Goal: Task Accomplishment & Management: Use online tool/utility

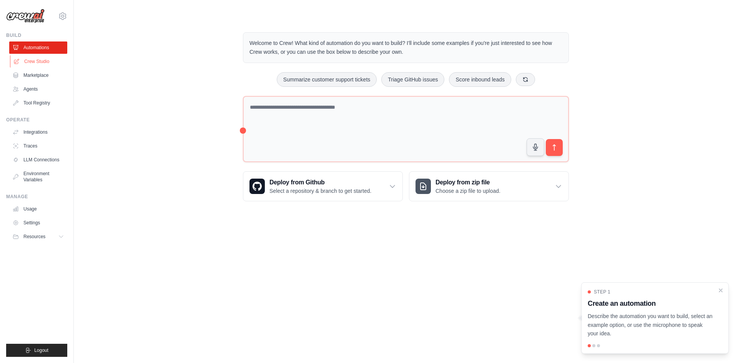
click at [39, 60] on link "Crew Studio" at bounding box center [39, 61] width 58 height 12
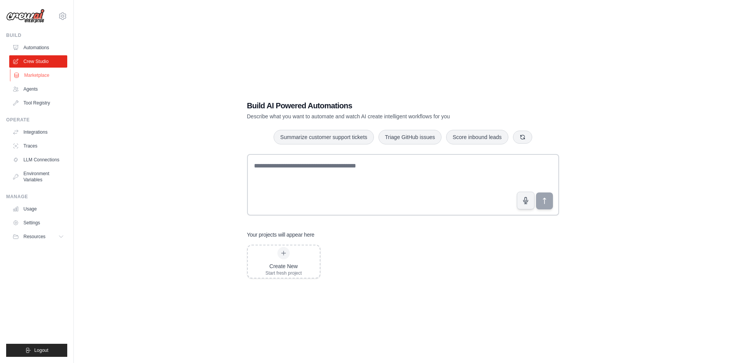
click at [51, 72] on link "Marketplace" at bounding box center [39, 75] width 58 height 12
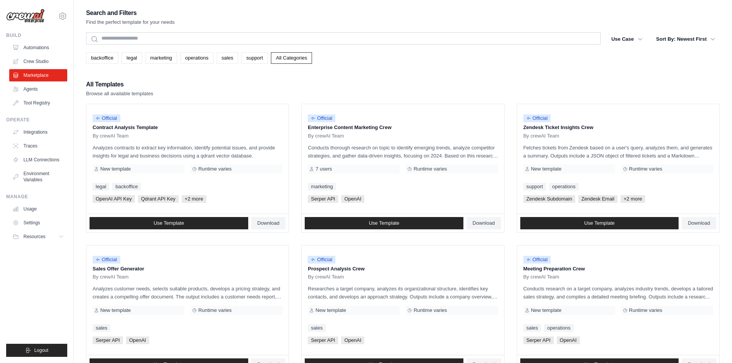
click at [164, 66] on div "Search and Filters Find the perfect template for your needs Search Use Case bac…" at bounding box center [403, 351] width 634 height 687
click at [162, 62] on link "marketing" at bounding box center [161, 58] width 32 height 12
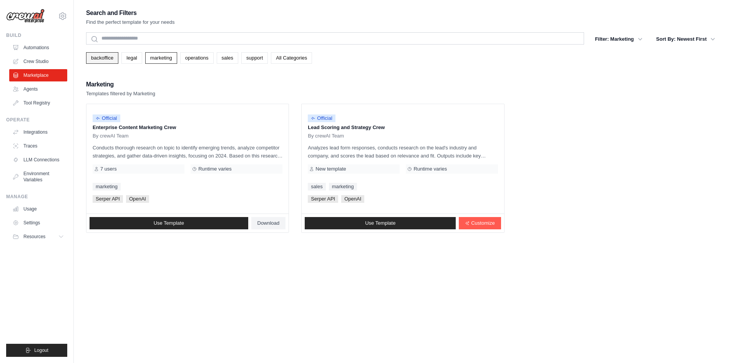
click at [98, 56] on link "backoffice" at bounding box center [102, 58] width 32 height 12
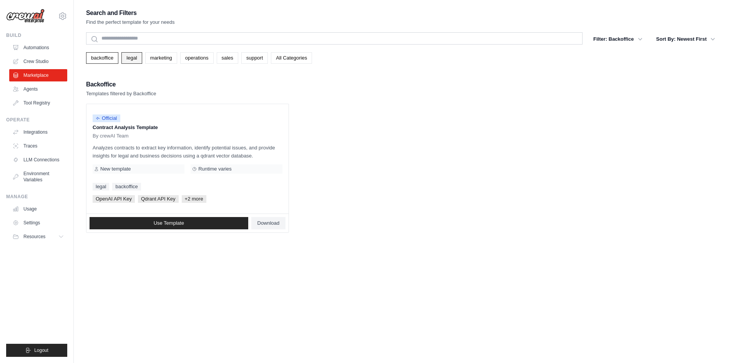
click at [130, 58] on link "legal" at bounding box center [131, 58] width 20 height 12
click at [137, 57] on link "legal" at bounding box center [131, 58] width 20 height 12
click at [151, 58] on link "marketing" at bounding box center [161, 58] width 32 height 12
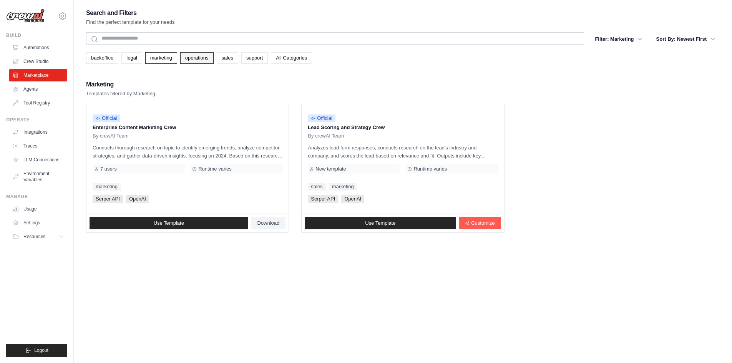
click at [200, 58] on link "operations" at bounding box center [196, 58] width 33 height 12
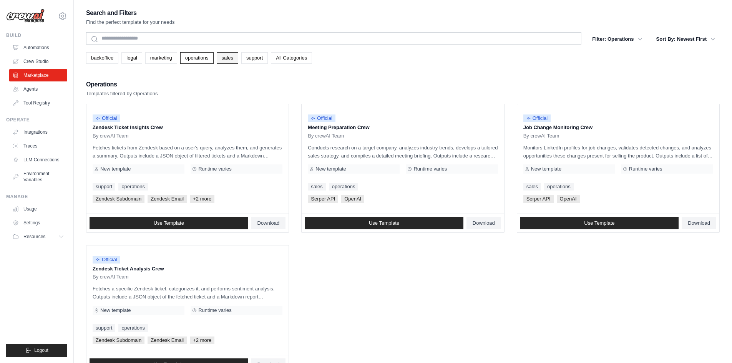
click at [225, 57] on link "sales" at bounding box center [228, 58] width 22 height 12
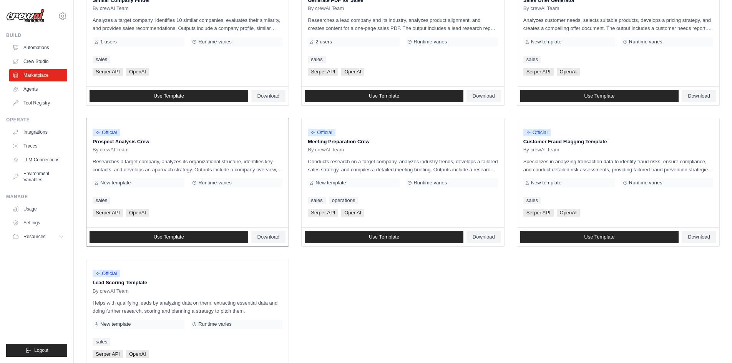
scroll to position [307, 0]
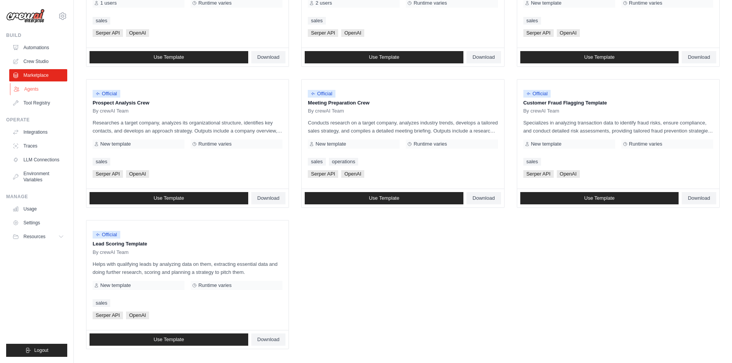
click at [38, 90] on link "Agents" at bounding box center [39, 89] width 58 height 12
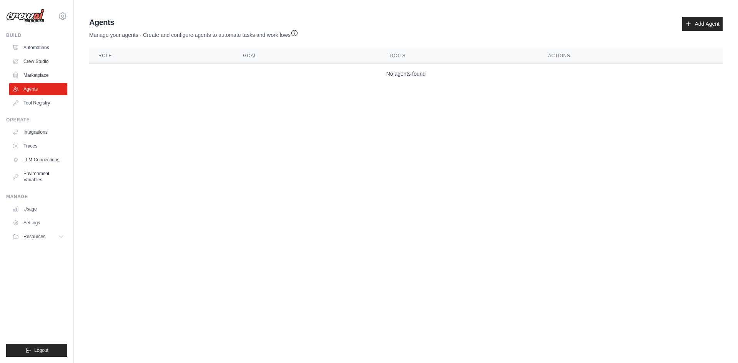
click at [681, 30] on div "Agents Manage your agents - Create and configure agents to automate tasks and w…" at bounding box center [405, 28] width 633 height 22
click at [681, 28] on div "Agents Manage your agents - Create and configure agents to automate tasks and w…" at bounding box center [405, 28] width 633 height 22
click at [689, 25] on icon at bounding box center [688, 24] width 6 height 6
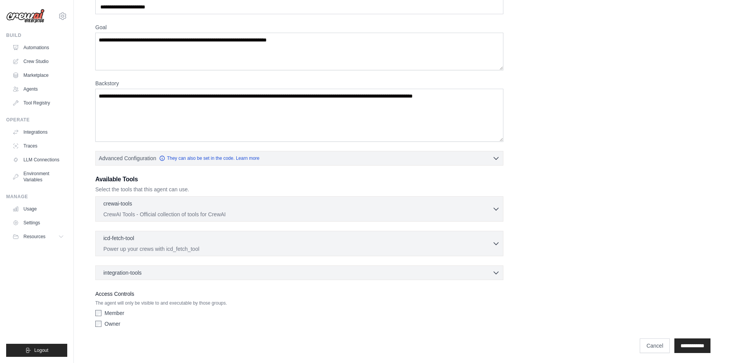
scroll to position [49, 0]
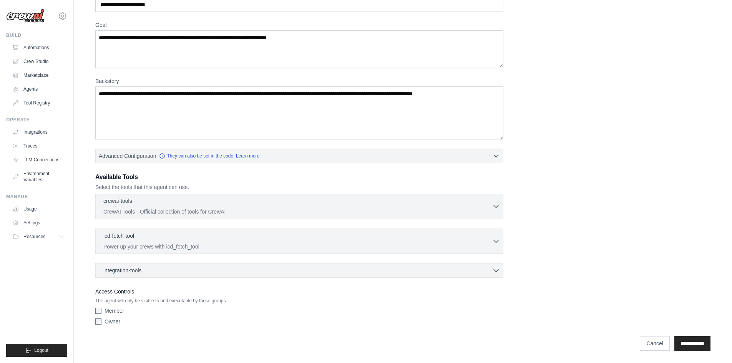
click at [488, 205] on div "crewai-tools 0 selected" at bounding box center [297, 201] width 389 height 9
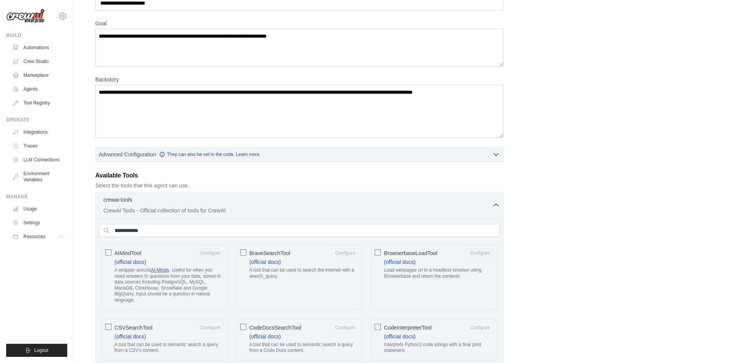
scroll to position [38, 0]
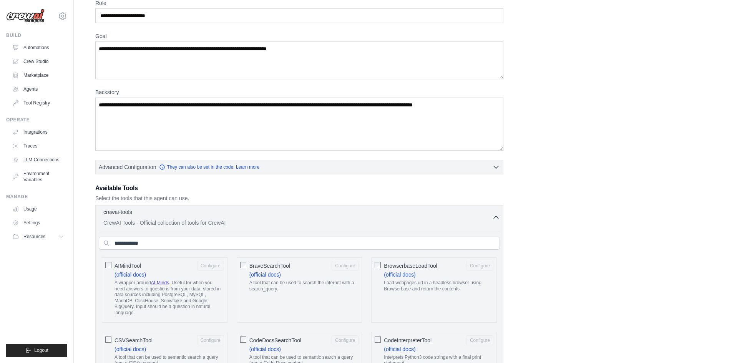
click at [496, 216] on icon "button" at bounding box center [496, 217] width 5 height 2
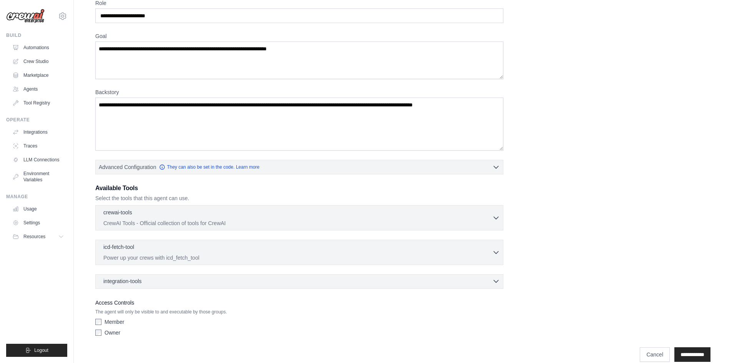
drag, startPoint x: 495, startPoint y: 276, endPoint x: 497, endPoint y: 281, distance: 5.0
click at [497, 281] on div "integration-tools 0 selected Notion Google Sheets Box Jira" at bounding box center [299, 281] width 408 height 15
click at [497, 281] on icon "button" at bounding box center [496, 281] width 8 height 8
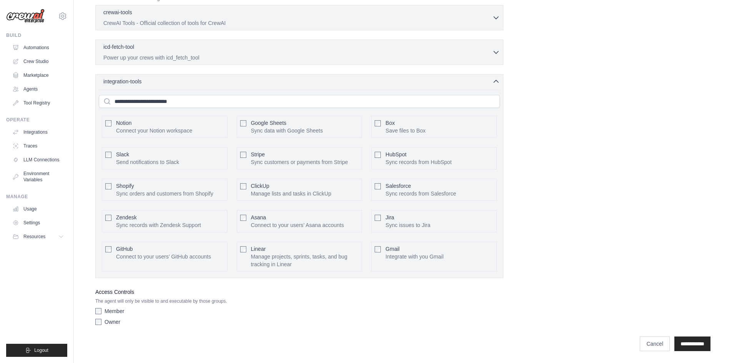
scroll to position [239, 0]
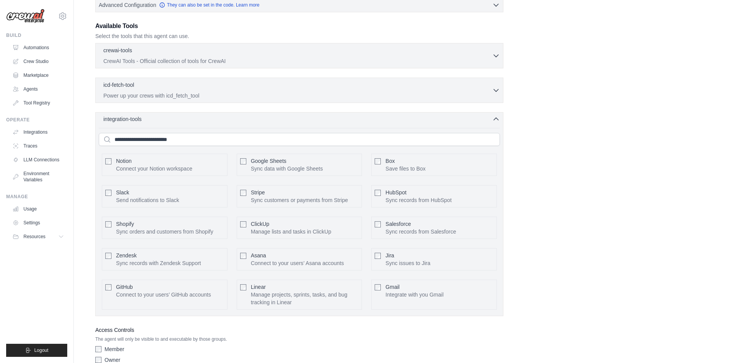
click at [498, 122] on icon "button" at bounding box center [496, 119] width 8 height 8
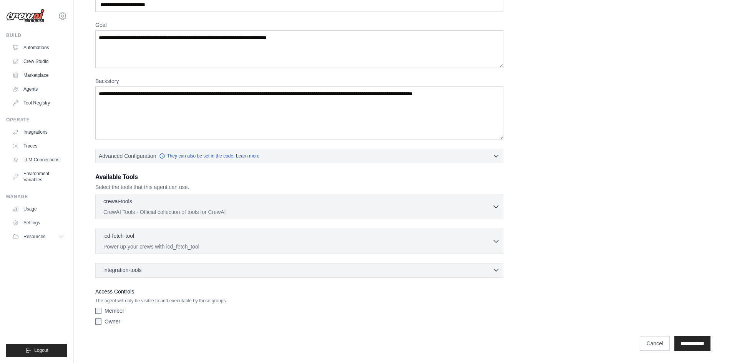
scroll to position [49, 0]
click at [41, 102] on link "Tool Registry" at bounding box center [39, 103] width 58 height 12
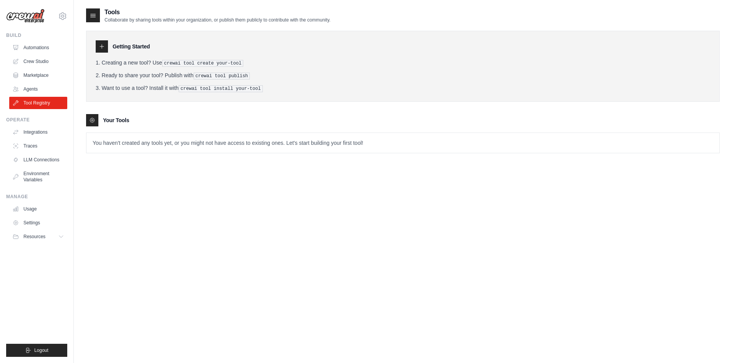
click at [99, 50] on div at bounding box center [102, 46] width 12 height 12
drag, startPoint x: 101, startPoint y: 46, endPoint x: 110, endPoint y: 49, distance: 9.4
click at [102, 46] on icon at bounding box center [102, 46] width 6 height 6
drag, startPoint x: 180, startPoint y: 61, endPoint x: 203, endPoint y: 61, distance: 22.7
click at [185, 61] on pre "crewai tool create your-tool" at bounding box center [202, 63] width 81 height 7
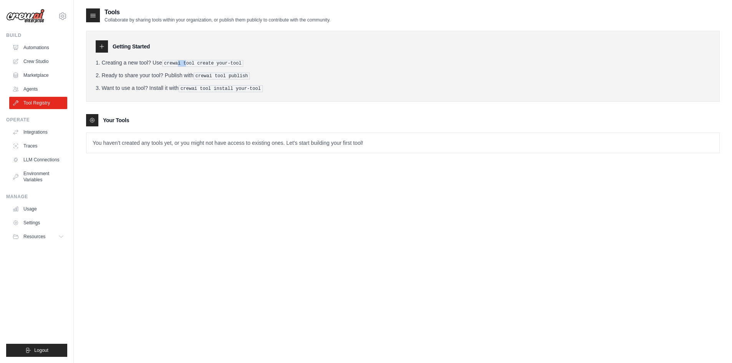
click at [181, 65] on pre "crewai tool create your-tool" at bounding box center [202, 63] width 81 height 7
click at [168, 67] on ol "Creating a new tool? Use crewai tool create your-tool Ready to share your tool?…" at bounding box center [403, 75] width 614 height 33
click at [50, 129] on link "Integrations" at bounding box center [39, 132] width 58 height 12
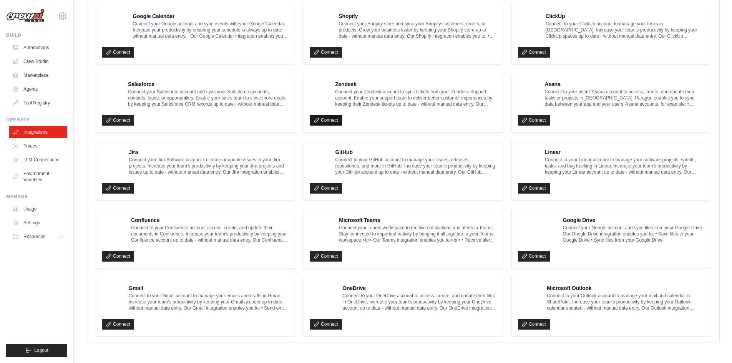
scroll to position [360, 0]
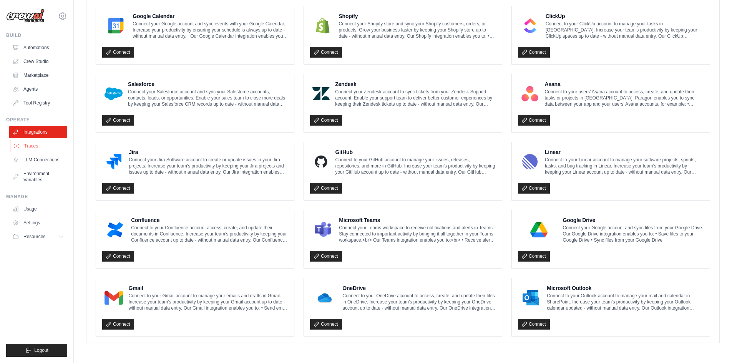
click at [41, 149] on link "Traces" at bounding box center [39, 146] width 58 height 12
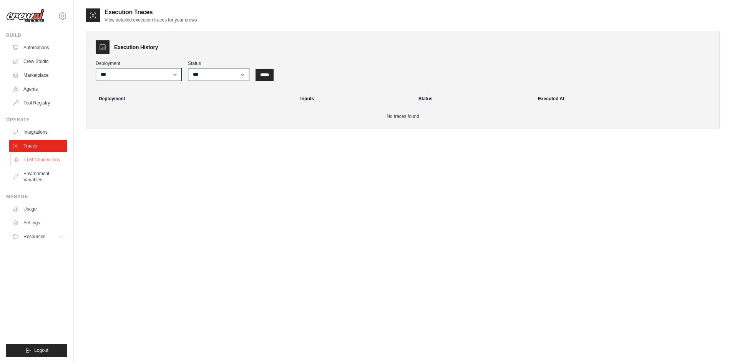
click at [43, 159] on link "LLM Connections" at bounding box center [39, 160] width 58 height 12
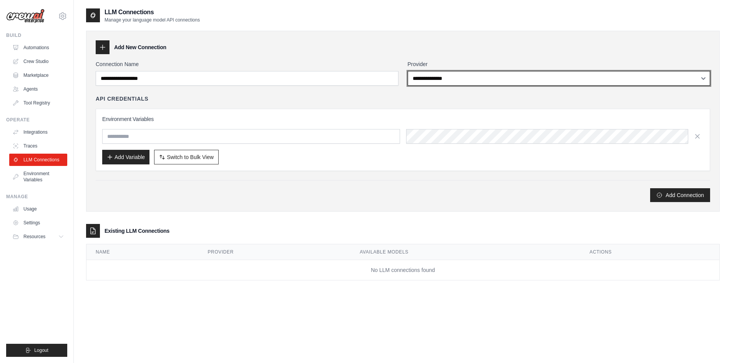
click at [421, 80] on select "**********" at bounding box center [559, 78] width 303 height 15
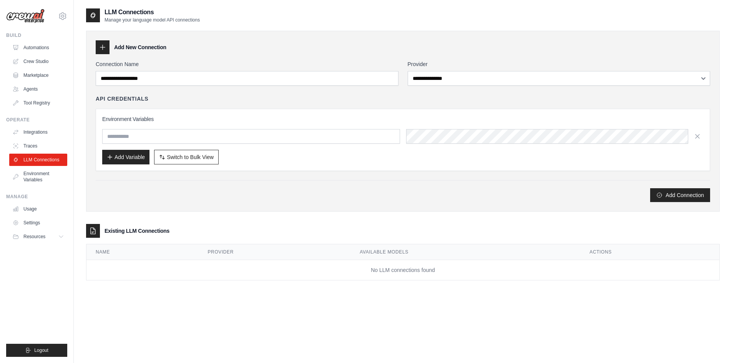
click at [395, 67] on label "Connection Name" at bounding box center [247, 64] width 303 height 8
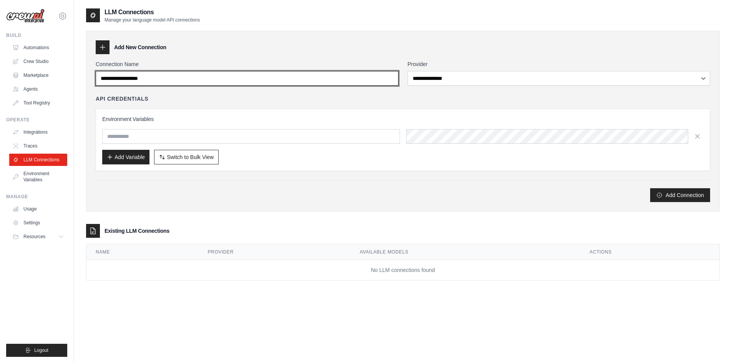
click at [395, 71] on input "Connection Name" at bounding box center [247, 78] width 303 height 15
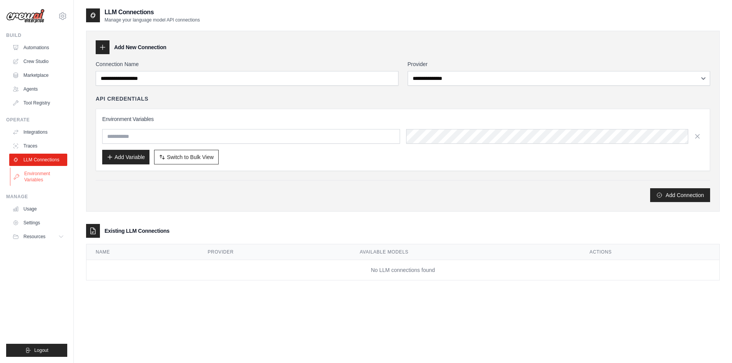
click at [47, 178] on link "Environment Variables" at bounding box center [39, 177] width 58 height 18
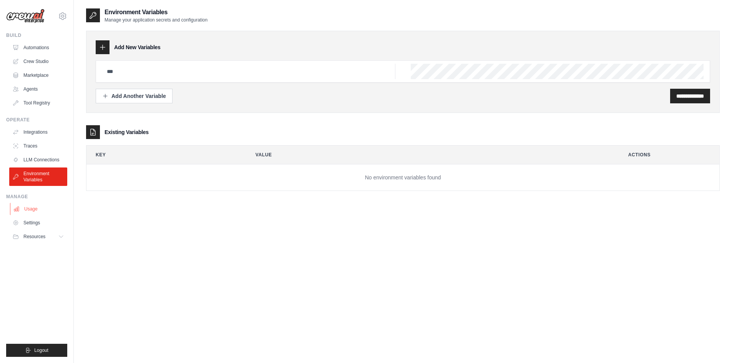
click at [35, 207] on link "Usage" at bounding box center [39, 209] width 58 height 12
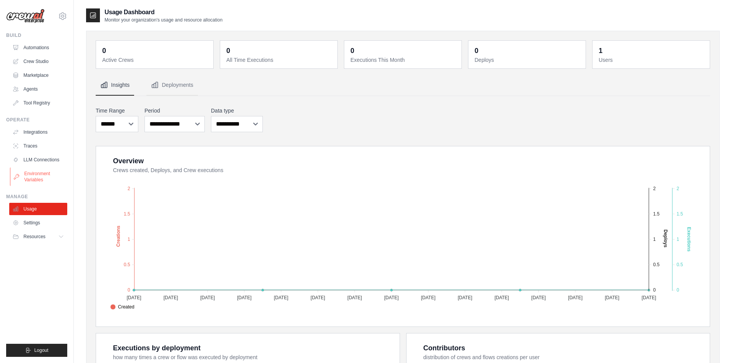
click at [21, 184] on link "Environment Variables" at bounding box center [39, 177] width 58 height 18
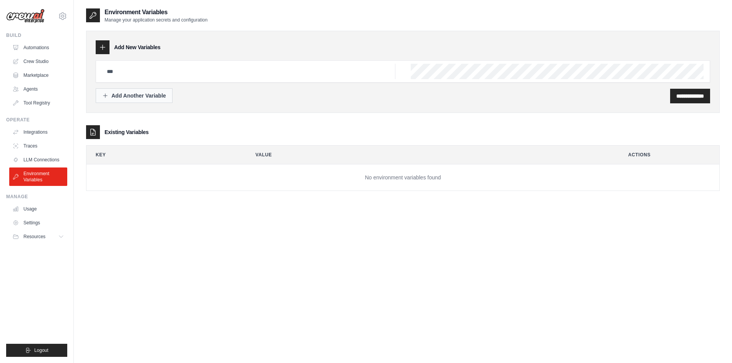
click at [118, 97] on div "Add Another Variable" at bounding box center [134, 96] width 64 height 8
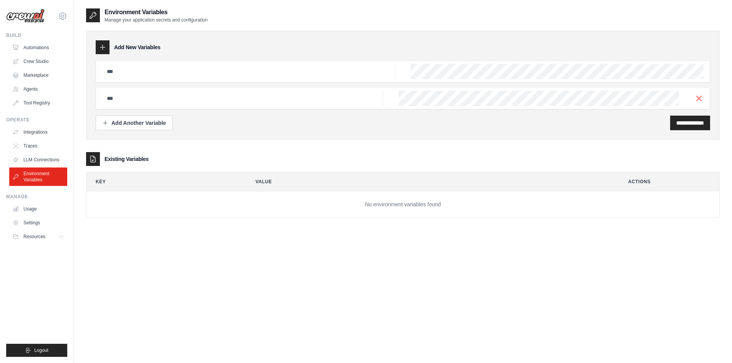
drag, startPoint x: 700, startPoint y: 100, endPoint x: 657, endPoint y: 95, distance: 43.8
click at [699, 100] on icon "button" at bounding box center [698, 98] width 9 height 9
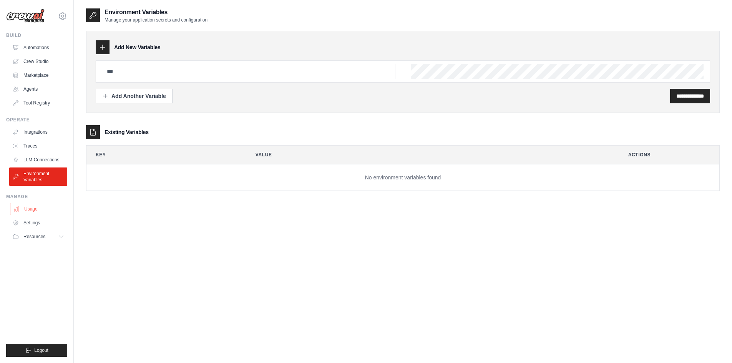
click at [45, 208] on link "Usage" at bounding box center [39, 209] width 58 height 12
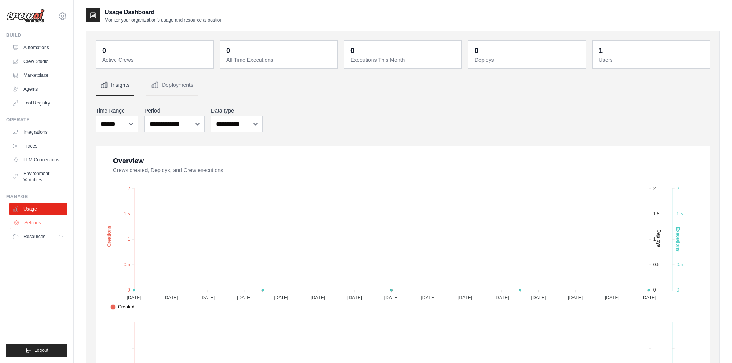
click at [41, 221] on link "Settings" at bounding box center [39, 223] width 58 height 12
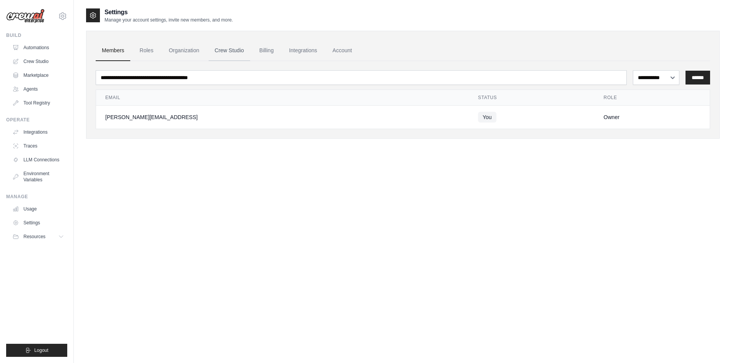
click at [229, 55] on link "Crew Studio" at bounding box center [229, 50] width 41 height 21
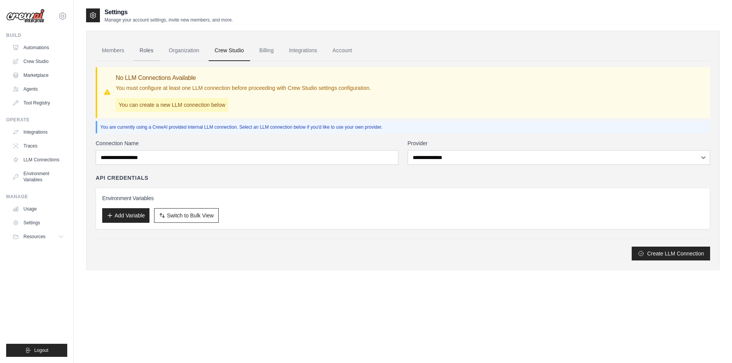
click at [156, 50] on link "Roles" at bounding box center [146, 50] width 26 height 21
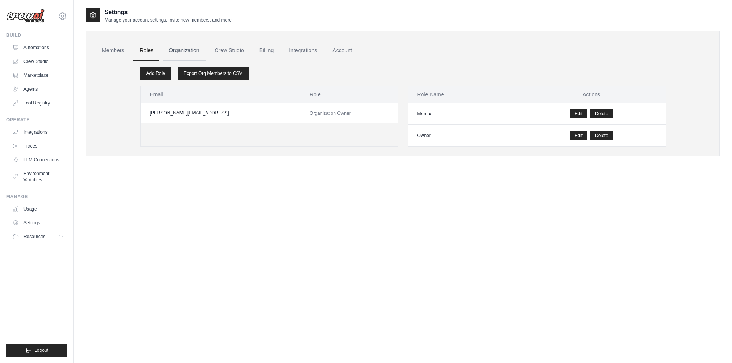
click at [174, 50] on link "Organization" at bounding box center [184, 50] width 43 height 21
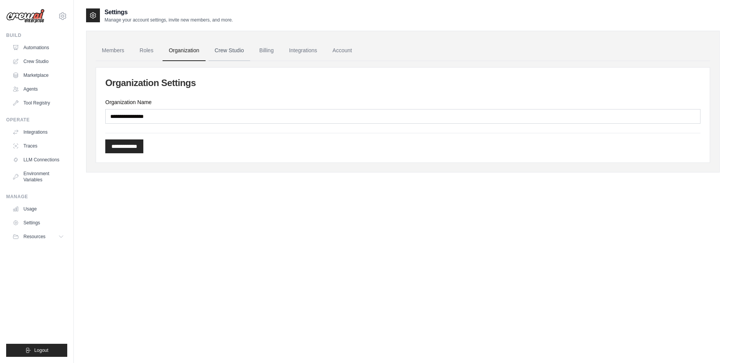
drag, startPoint x: 234, startPoint y: 55, endPoint x: 242, endPoint y: 55, distance: 7.3
click at [235, 55] on link "Crew Studio" at bounding box center [229, 50] width 41 height 21
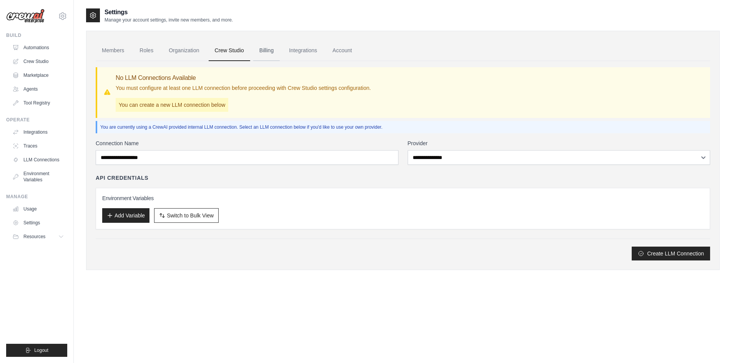
click at [263, 50] on link "Billing" at bounding box center [266, 50] width 27 height 21
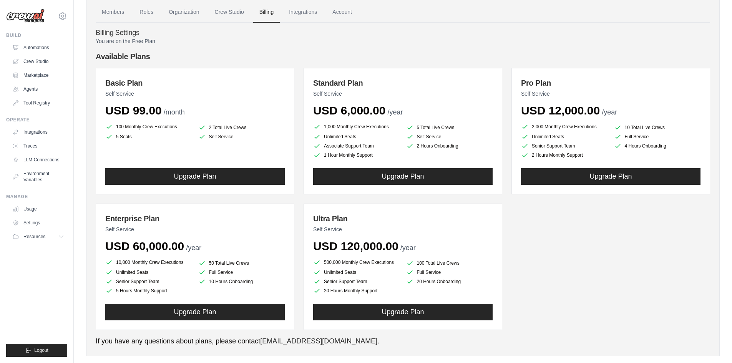
scroll to position [51, 0]
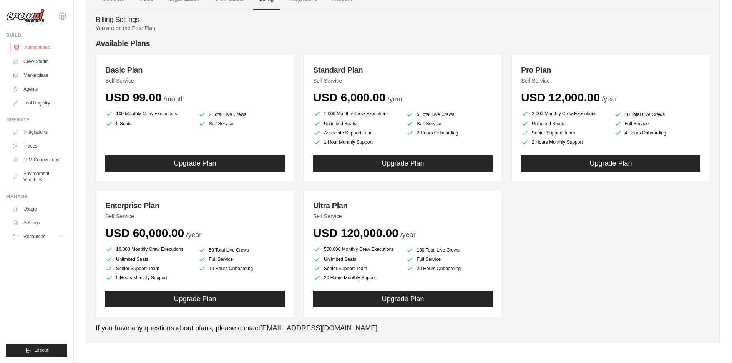
click at [41, 45] on link "Automations" at bounding box center [39, 47] width 58 height 12
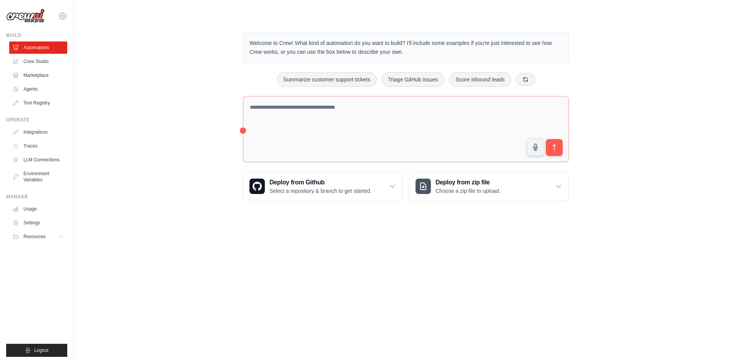
click at [71, 17] on div "marcos@interage.ai Settings Build Automations Crew Studio Marketplace" at bounding box center [37, 181] width 74 height 363
click at [64, 16] on icon at bounding box center [62, 16] width 9 height 9
click at [45, 59] on link "Crew Studio" at bounding box center [39, 61] width 58 height 12
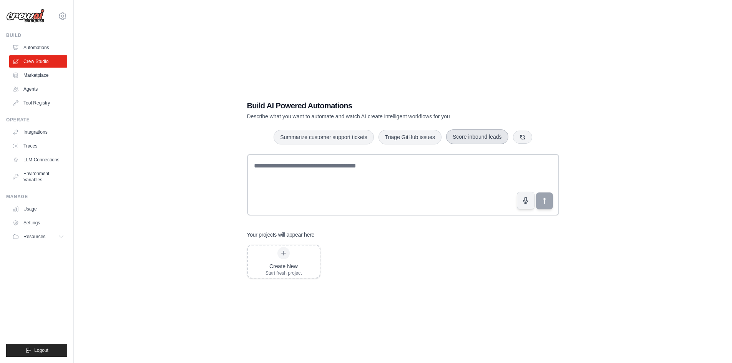
click at [476, 137] on button "Score inbound leads" at bounding box center [477, 136] width 62 height 15
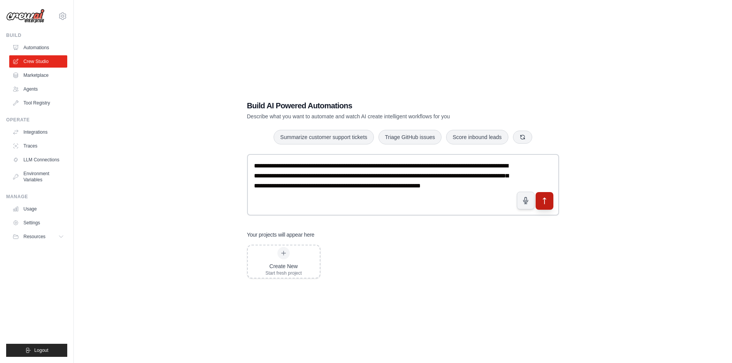
click at [541, 198] on icon "submit" at bounding box center [544, 201] width 8 height 8
click at [34, 51] on link "Automations" at bounding box center [39, 47] width 58 height 12
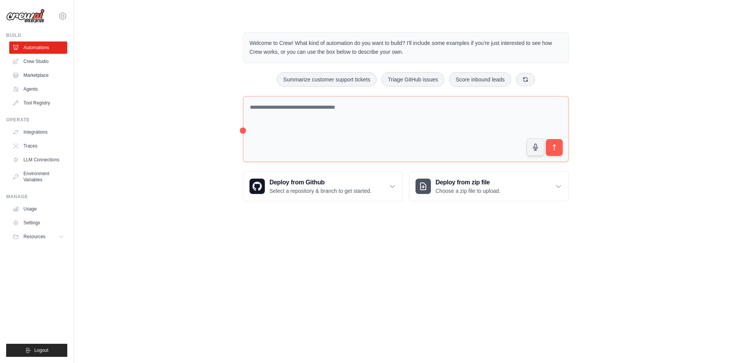
click at [35, 60] on link "Crew Studio" at bounding box center [38, 61] width 58 height 12
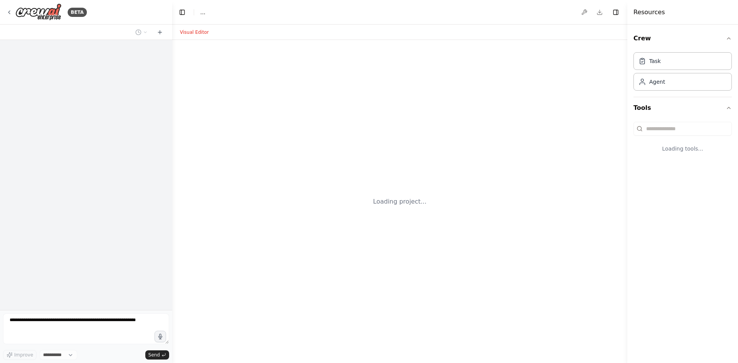
select select "****"
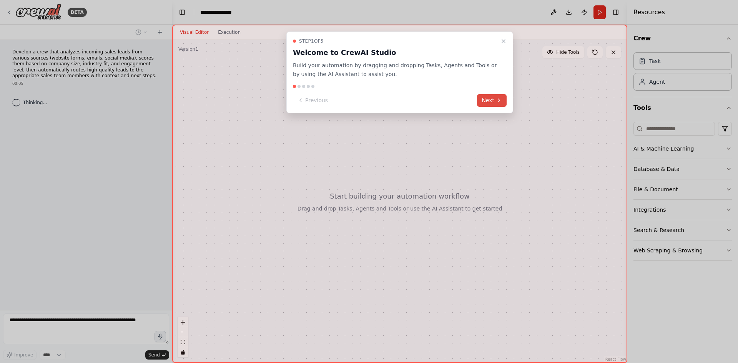
click at [487, 104] on button "Next" at bounding box center [492, 100] width 30 height 13
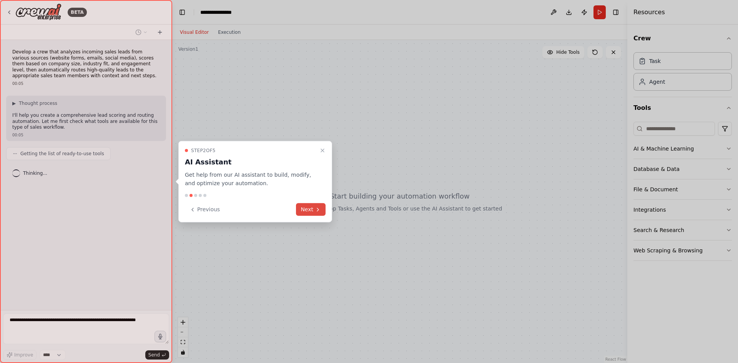
click at [306, 207] on button "Next" at bounding box center [311, 209] width 30 height 13
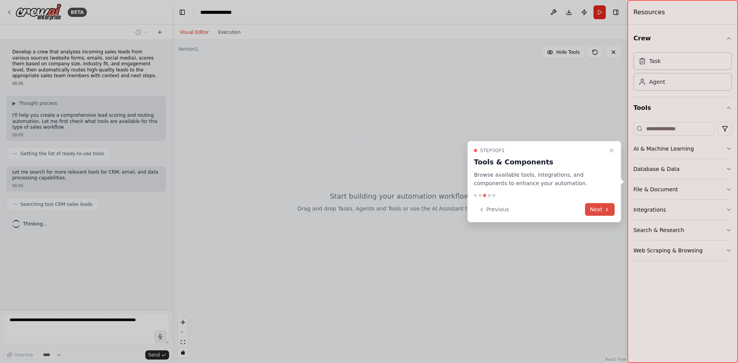
click at [594, 207] on button "Next" at bounding box center [600, 209] width 30 height 13
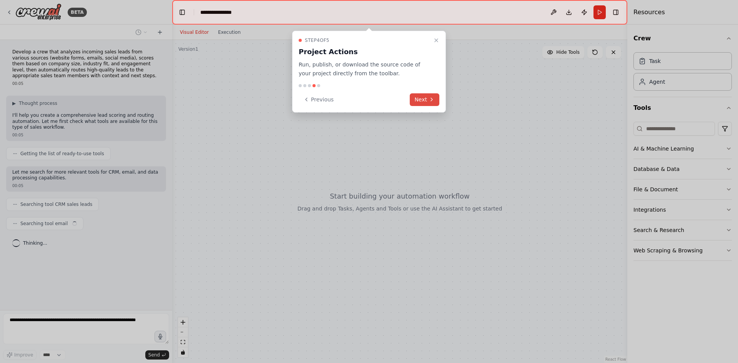
click at [418, 100] on button "Next" at bounding box center [425, 99] width 30 height 13
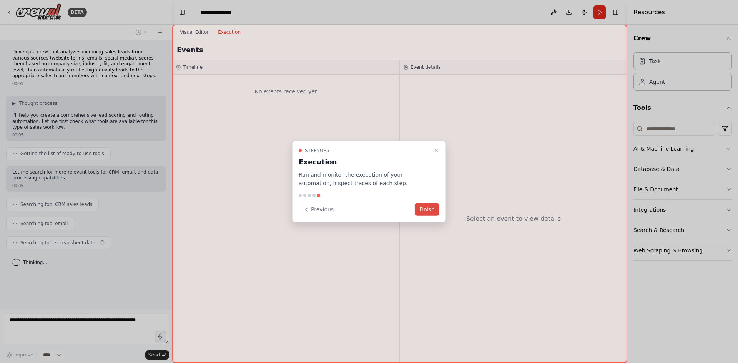
click at [432, 206] on button "Finish" at bounding box center [427, 209] width 25 height 13
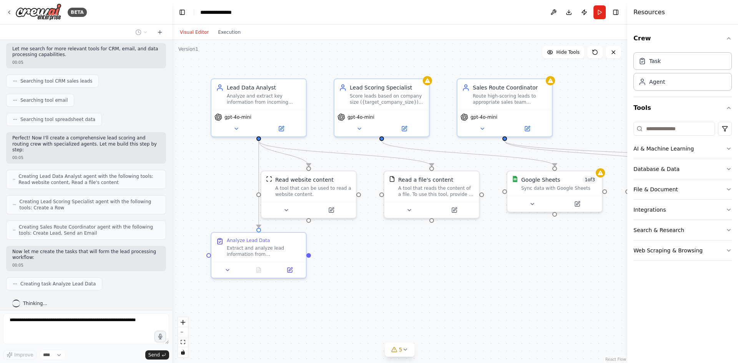
scroll to position [143, 0]
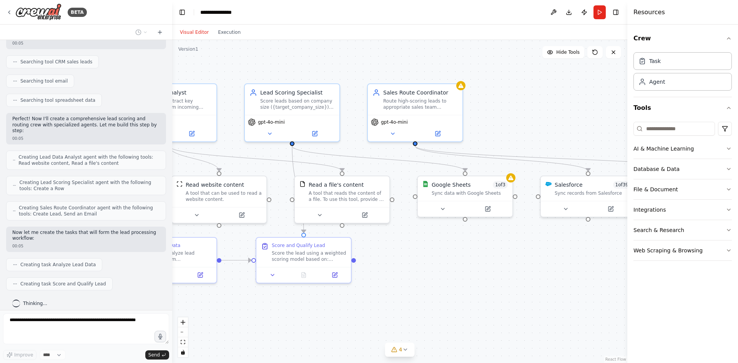
drag, startPoint x: 519, startPoint y: 245, endPoint x: 430, endPoint y: 248, distance: 89.6
click at [430, 248] on div ".deletable-edge-delete-btn { width: 20px; height: 20px; border: 0px solid #ffff…" at bounding box center [399, 201] width 455 height 323
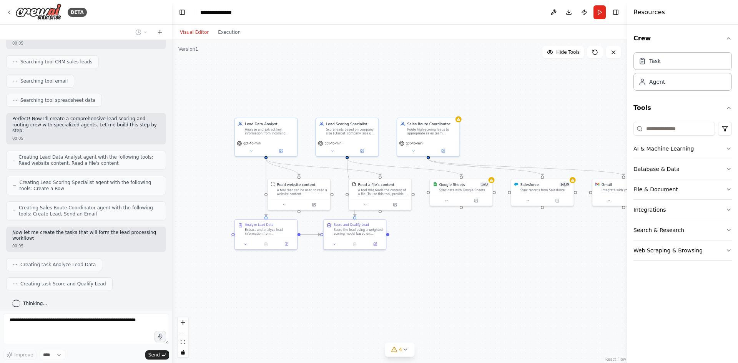
drag, startPoint x: 461, startPoint y: 260, endPoint x: 469, endPoint y: 233, distance: 27.7
click at [469, 234] on div ".deletable-edge-delete-btn { width: 20px; height: 20px; border: 0px solid #ffff…" at bounding box center [399, 201] width 455 height 323
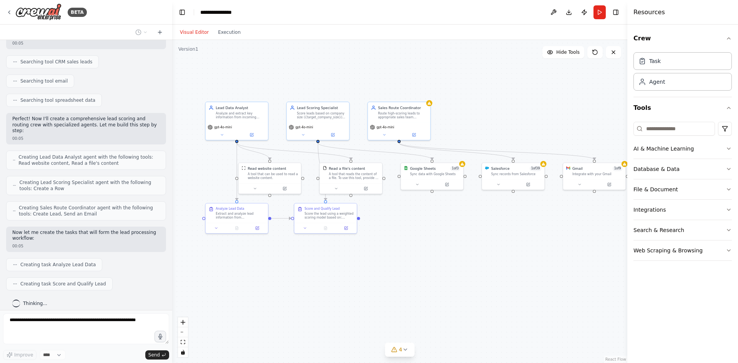
drag, startPoint x: 476, startPoint y: 241, endPoint x: 447, endPoint y: 231, distance: 30.9
click at [447, 231] on div ".deletable-edge-delete-btn { width: 20px; height: 20px; border: 0px solid #ffff…" at bounding box center [399, 201] width 455 height 323
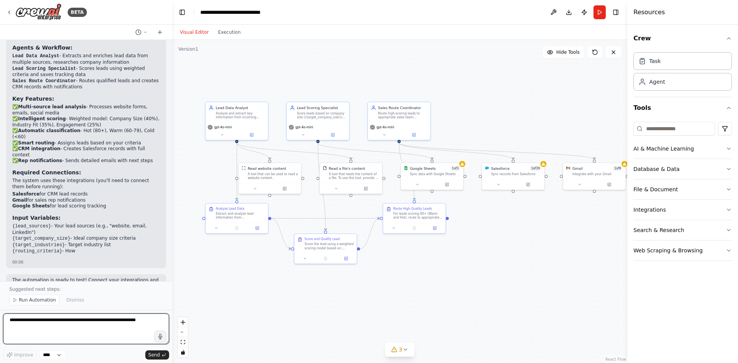
scroll to position [542, 0]
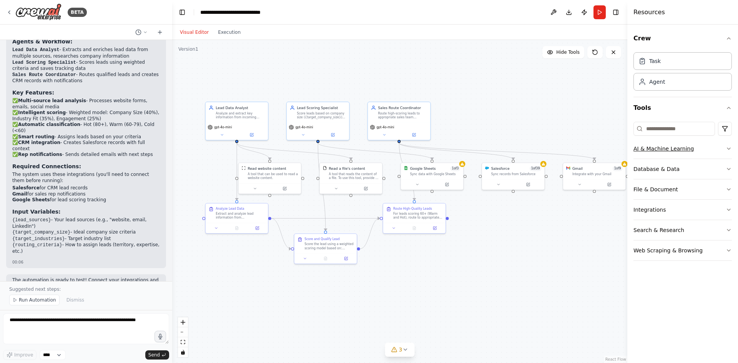
click at [674, 153] on button "AI & Machine Learning" at bounding box center [682, 149] width 98 height 20
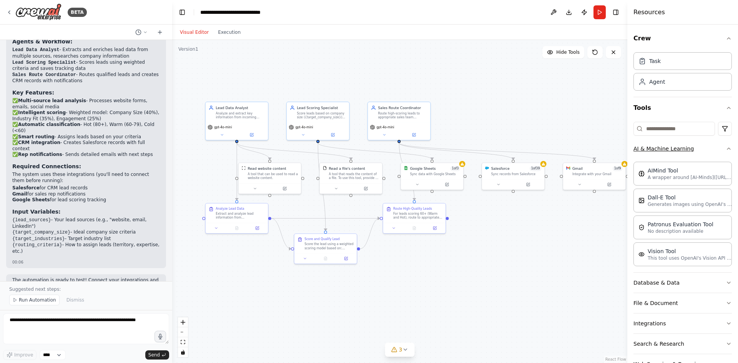
click at [704, 150] on button "AI & Machine Learning" at bounding box center [682, 149] width 98 height 20
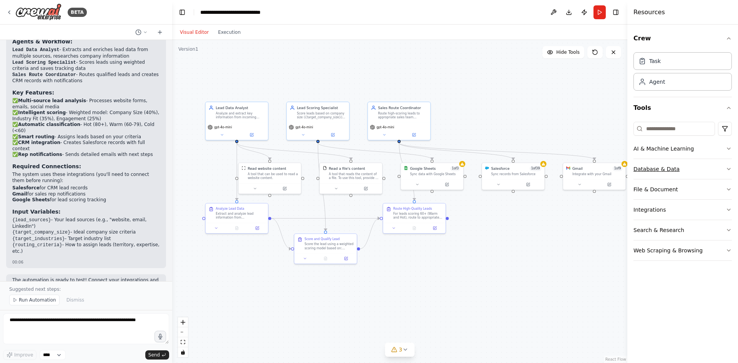
click at [702, 160] on button "Database & Data" at bounding box center [682, 169] width 98 height 20
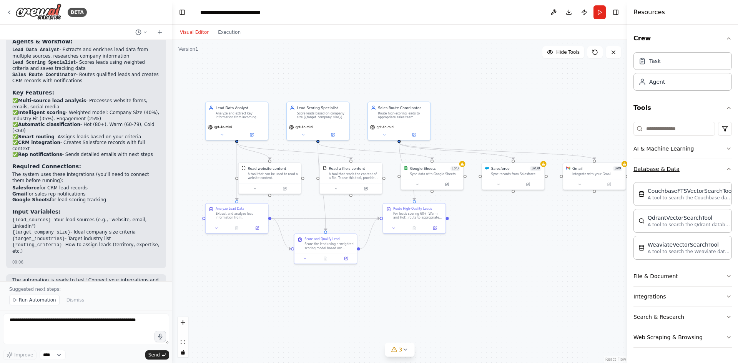
click at [700, 163] on button "Database & Data" at bounding box center [682, 169] width 98 height 20
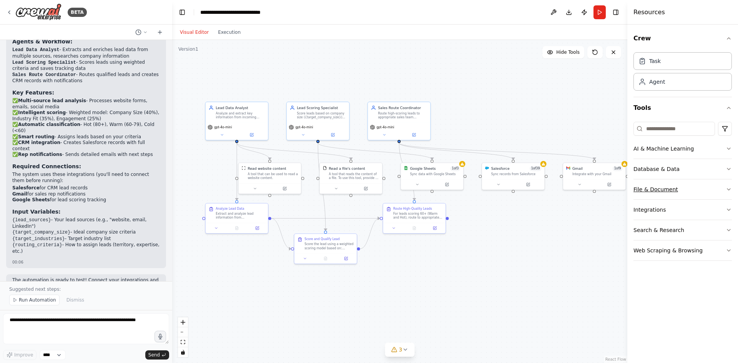
click at [698, 186] on button "File & Document" at bounding box center [682, 189] width 98 height 20
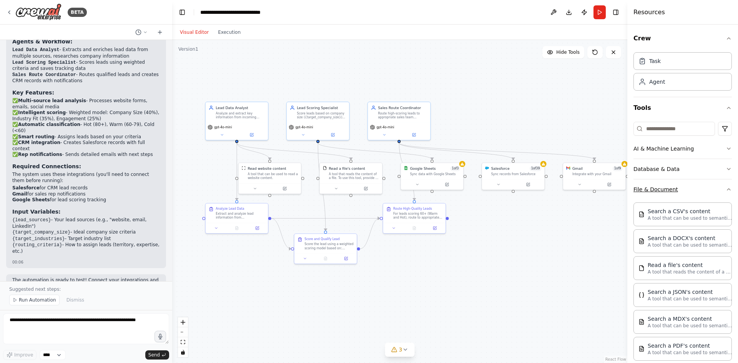
click at [698, 186] on button "File & Document" at bounding box center [682, 189] width 98 height 20
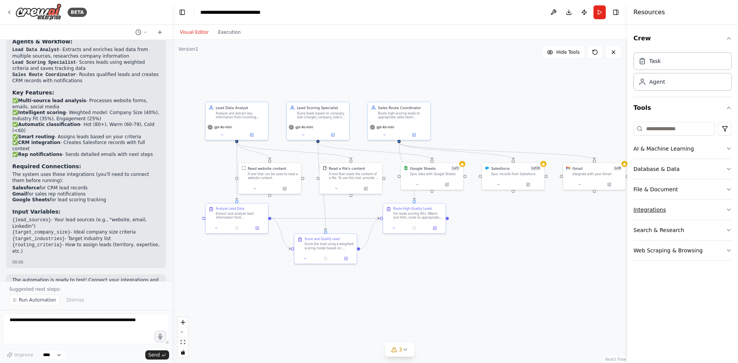
click at [697, 204] on button "Integrations" at bounding box center [682, 210] width 98 height 20
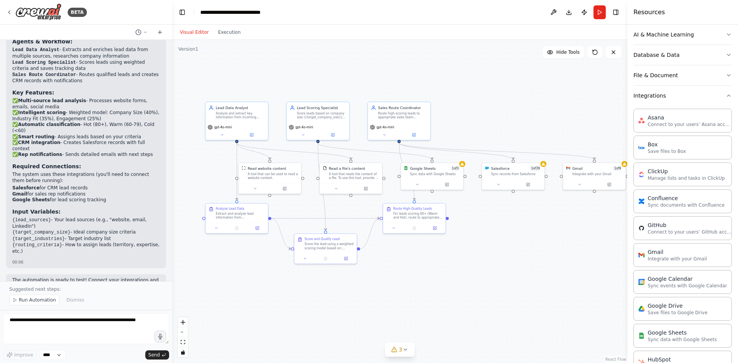
scroll to position [70, 0]
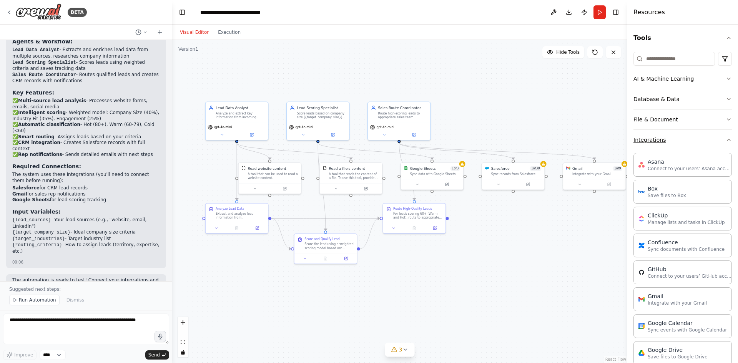
click at [686, 146] on button "Integrations" at bounding box center [682, 140] width 98 height 20
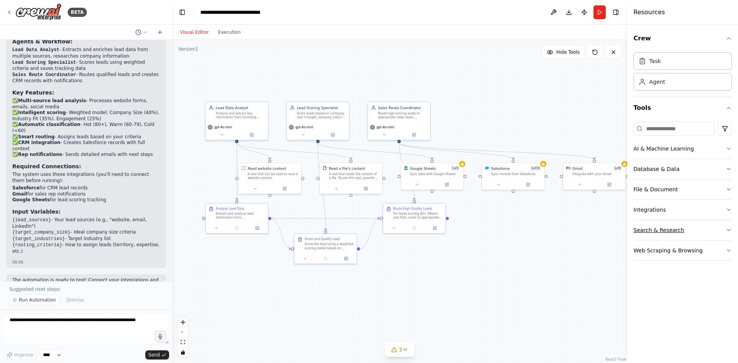
click at [710, 226] on button "Search & Research" at bounding box center [682, 230] width 98 height 20
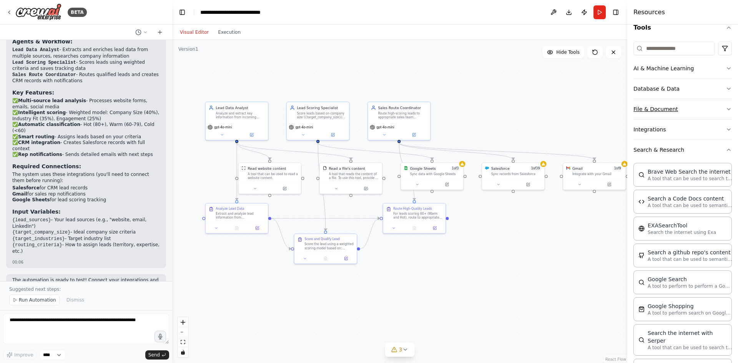
scroll to position [70, 0]
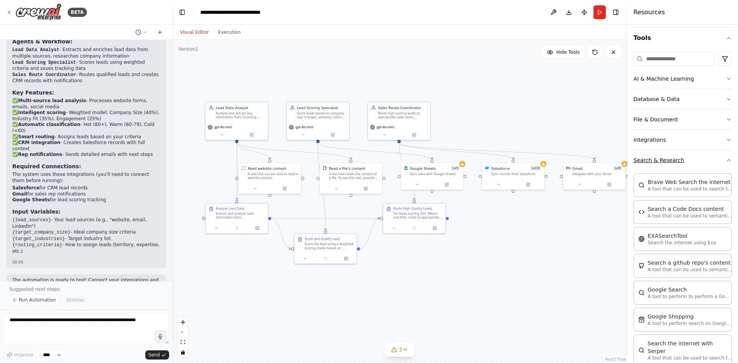
click at [725, 159] on icon "button" at bounding box center [728, 160] width 6 height 6
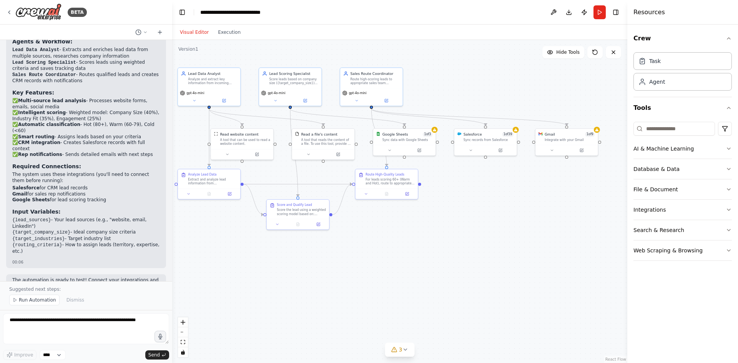
drag, startPoint x: 511, startPoint y: 122, endPoint x: 515, endPoint y: 99, distance: 23.3
click at [515, 99] on div ".deletable-edge-delete-btn { width: 20px; height: 20px; border: 0px solid #ffff…" at bounding box center [399, 201] width 455 height 323
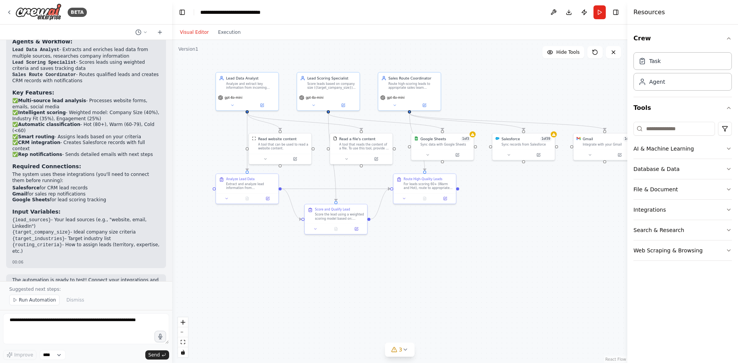
drag, startPoint x: 475, startPoint y: 94, endPoint x: 509, endPoint y: 96, distance: 33.9
click at [509, 96] on div ".deletable-edge-delete-btn { width: 20px; height: 20px; border: 0px solid #ffff…" at bounding box center [399, 201] width 455 height 323
click at [665, 252] on button "Web Scraping & Browsing" at bounding box center [682, 251] width 98 height 20
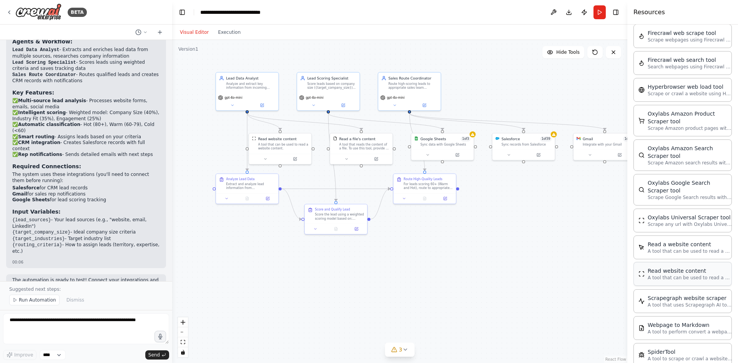
scroll to position [343, 0]
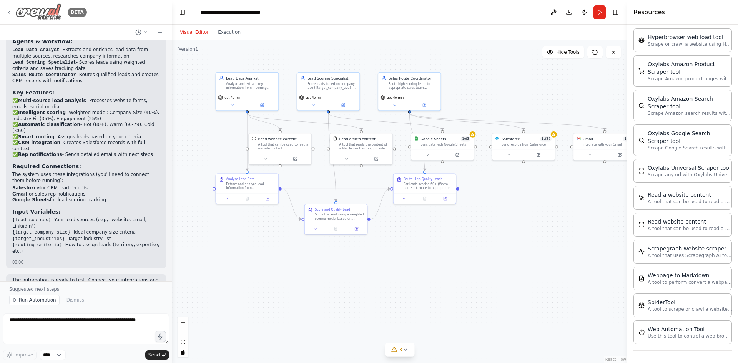
click at [10, 15] on icon at bounding box center [9, 12] width 6 height 6
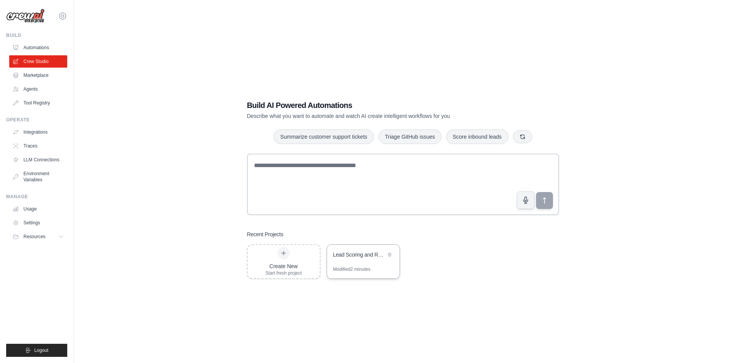
click at [342, 254] on div "Lead Scoring and Routing System" at bounding box center [359, 255] width 53 height 8
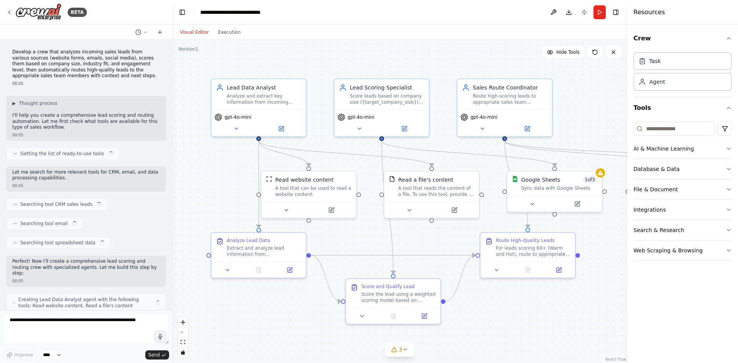
scroll to position [513, 0]
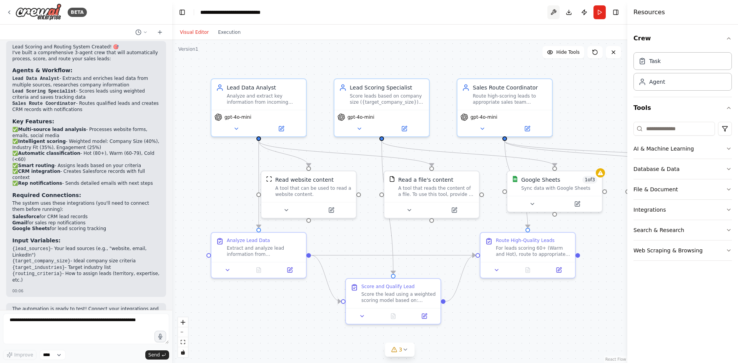
click at [550, 13] on button at bounding box center [553, 12] width 12 height 14
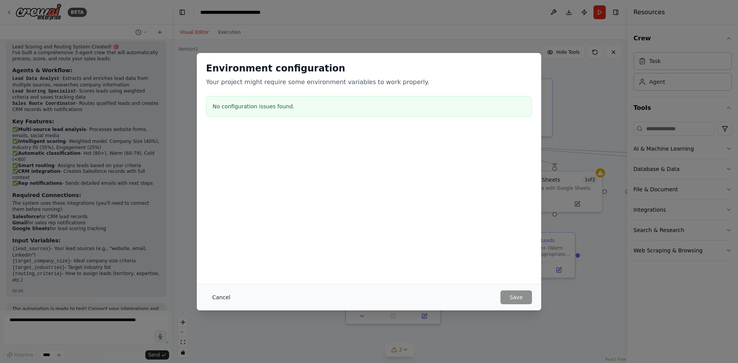
click at [221, 299] on button "Cancel" at bounding box center [221, 297] width 30 height 14
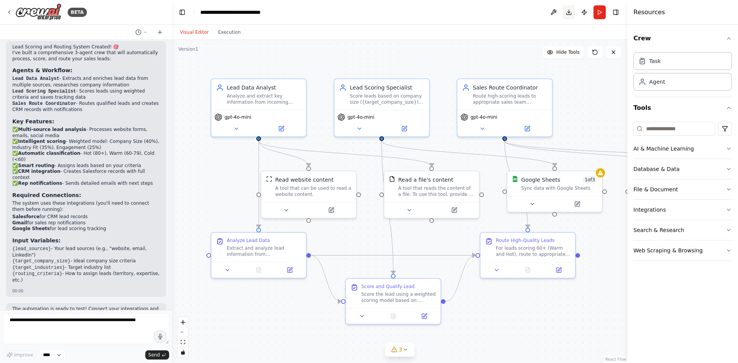
click at [570, 10] on button "Download" at bounding box center [569, 12] width 12 height 14
